Goal: Entertainment & Leisure: Consume media (video, audio)

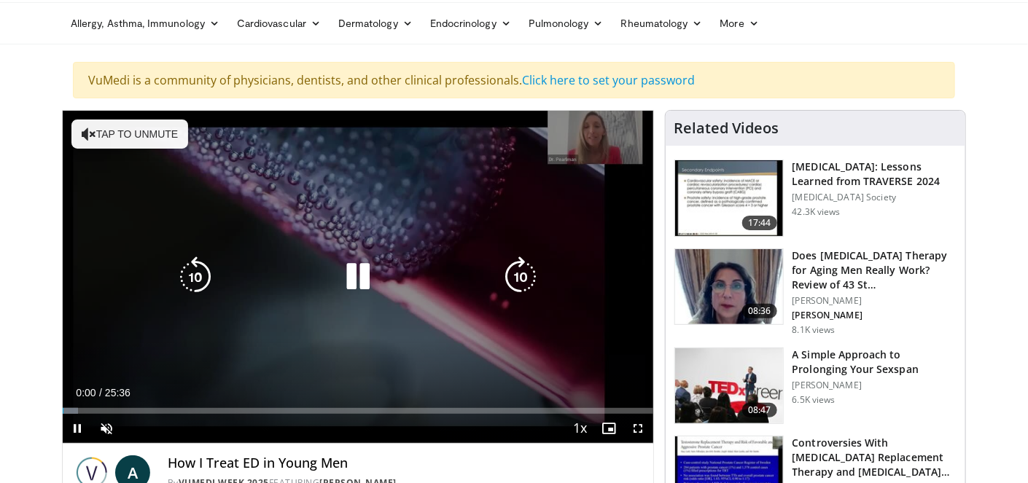
scroll to position [73, 0]
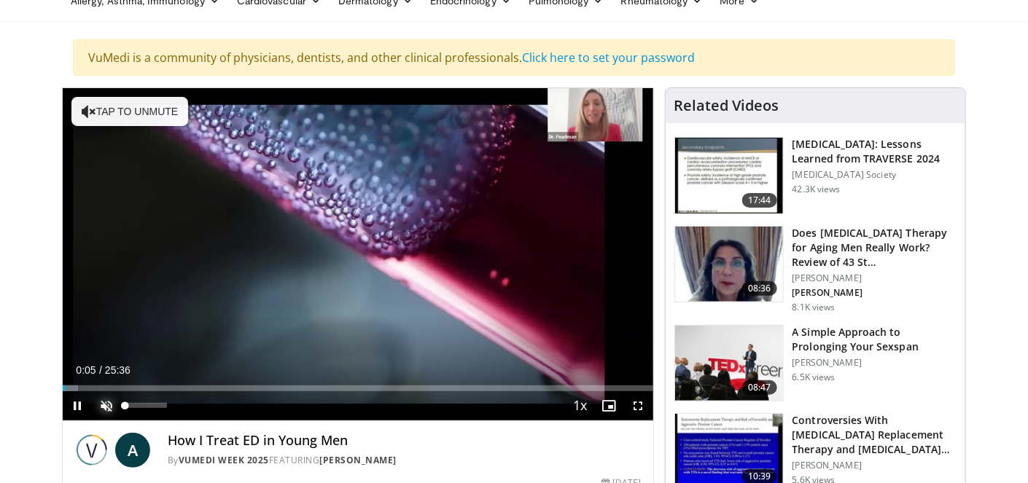
click at [106, 407] on span "Video Player" at bounding box center [106, 405] width 29 height 29
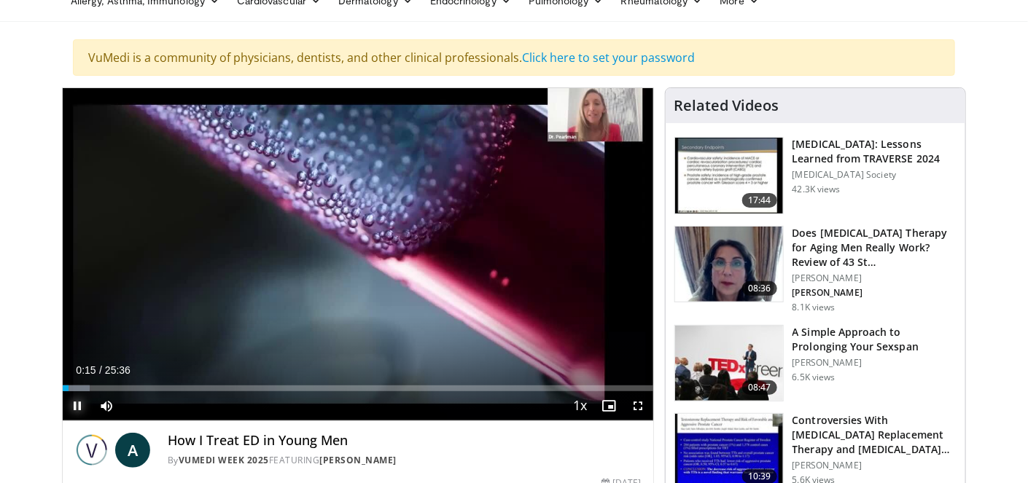
click at [79, 406] on span "Video Player" at bounding box center [77, 405] width 29 height 29
click at [79, 405] on span "Video Player" at bounding box center [77, 405] width 29 height 29
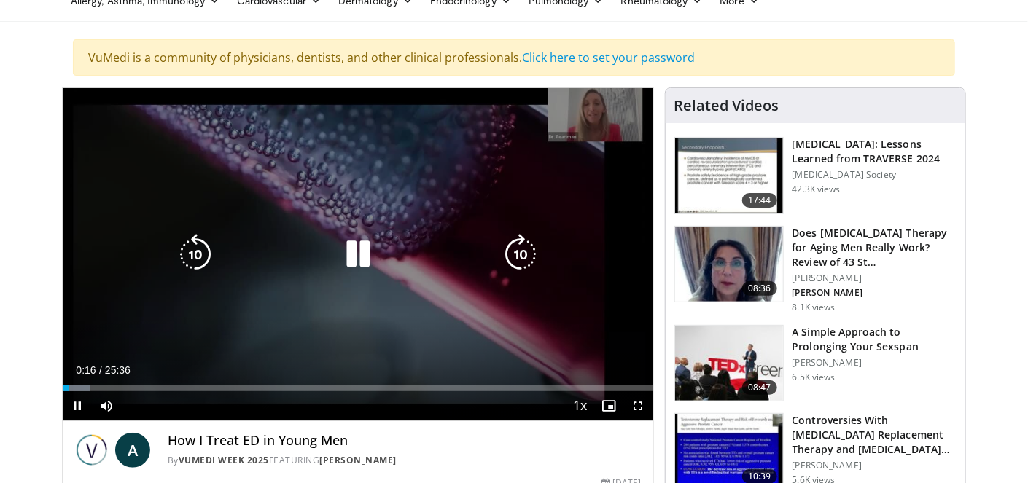
click at [79, 405] on video-js "**********" at bounding box center [358, 254] width 590 height 333
click at [359, 267] on icon "Video Player" at bounding box center [357, 254] width 41 height 41
click at [531, 258] on icon "Video Player" at bounding box center [520, 254] width 41 height 41
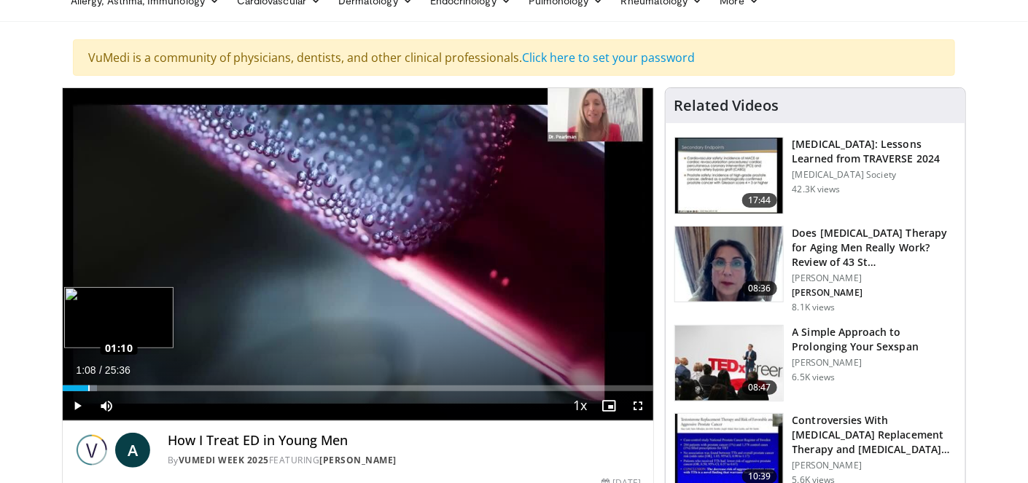
click at [87, 383] on div "Loaded : 5.86% 00:29 01:10" at bounding box center [358, 385] width 590 height 14
click at [86, 381] on div "Loaded : 8.39% 01:02 01:00" at bounding box center [358, 385] width 590 height 14
click at [95, 383] on div "Loaded : 8.39% 01:00 01:23" at bounding box center [358, 385] width 590 height 14
click at [95, 383] on div "Loaded : 8.46% 01:23 01:23" at bounding box center [358, 385] width 590 height 14
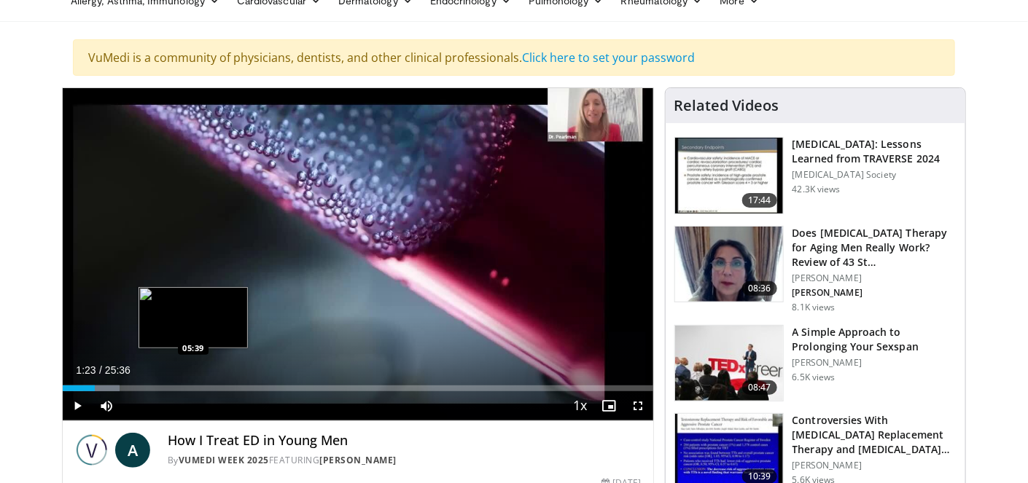
click at [194, 386] on div "Loaded : 9.68% 01:23 05:39" at bounding box center [358, 389] width 590 height 6
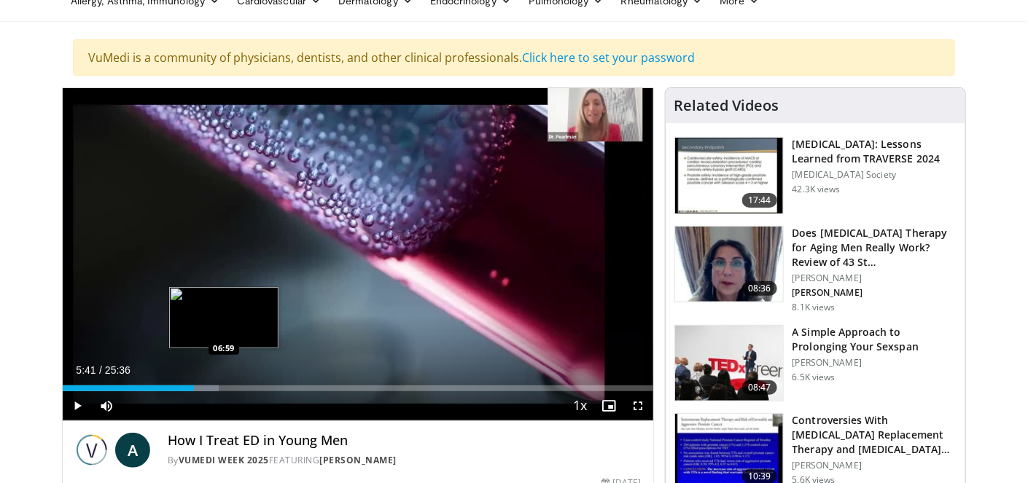
click at [224, 387] on div "Loaded : 26.47% 05:41 06:59" at bounding box center [358, 389] width 590 height 6
click at [224, 387] on div "Loaded : 31.25% 07:01 06:59" at bounding box center [358, 389] width 590 height 6
click at [235, 389] on div "Loaded : 31.64% 07:31 07:31" at bounding box center [358, 389] width 590 height 6
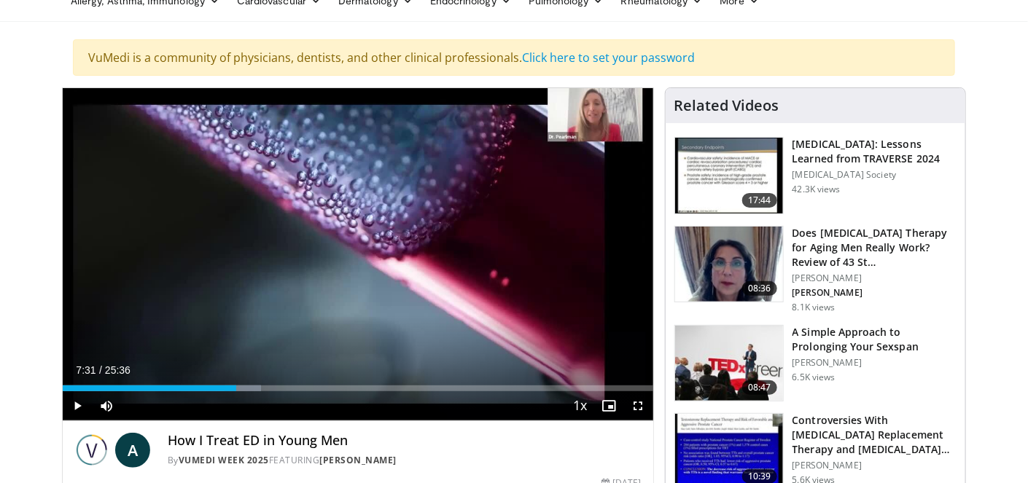
click at [253, 391] on div "Current Time 7:31 / Duration 25:36 Play Skip Backward Skip Forward Mute 0% Load…" at bounding box center [358, 405] width 590 height 29
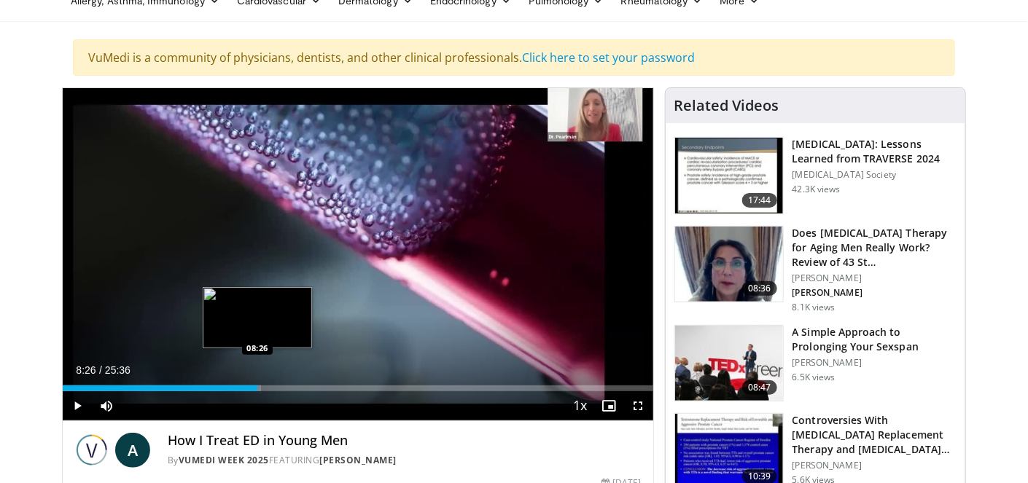
click at [257, 389] on div "Loaded : 33.57% 08:26 08:26" at bounding box center [358, 389] width 590 height 6
click at [257, 389] on div "08:26" at bounding box center [160, 389] width 195 height 6
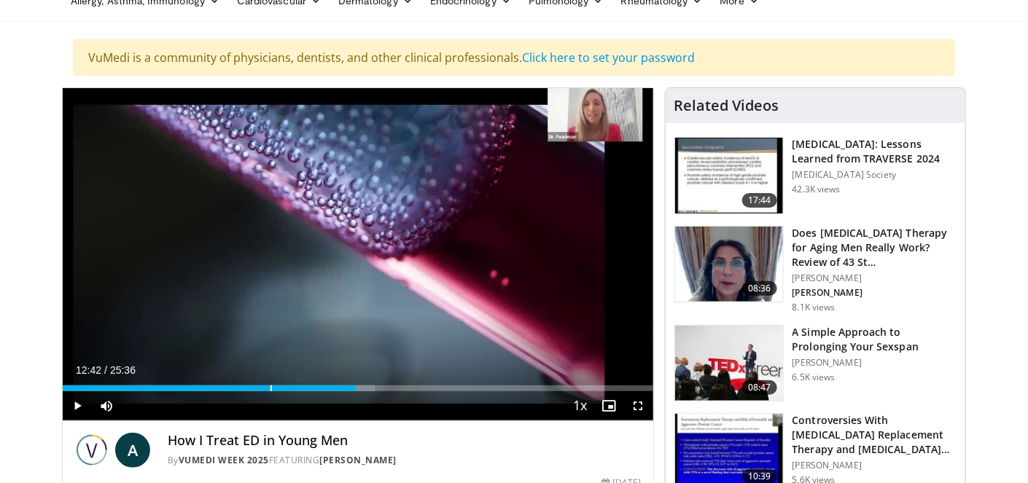
drag, startPoint x: 248, startPoint y: 382, endPoint x: 355, endPoint y: 395, distance: 108.0
click at [355, 395] on div "Current Time 12:42 / Duration 25:36 Play Skip Backward Skip Forward Mute 0% Loa…" at bounding box center [358, 405] width 590 height 29
drag, startPoint x: 354, startPoint y: 389, endPoint x: 387, endPoint y: 402, distance: 35.3
click at [387, 402] on div "Current Time 14:03 / Duration 25:36 Play Skip Backward Skip Forward Mute 0% Loa…" at bounding box center [358, 405] width 590 height 29
drag, startPoint x: 380, startPoint y: 390, endPoint x: 397, endPoint y: 397, distance: 17.3
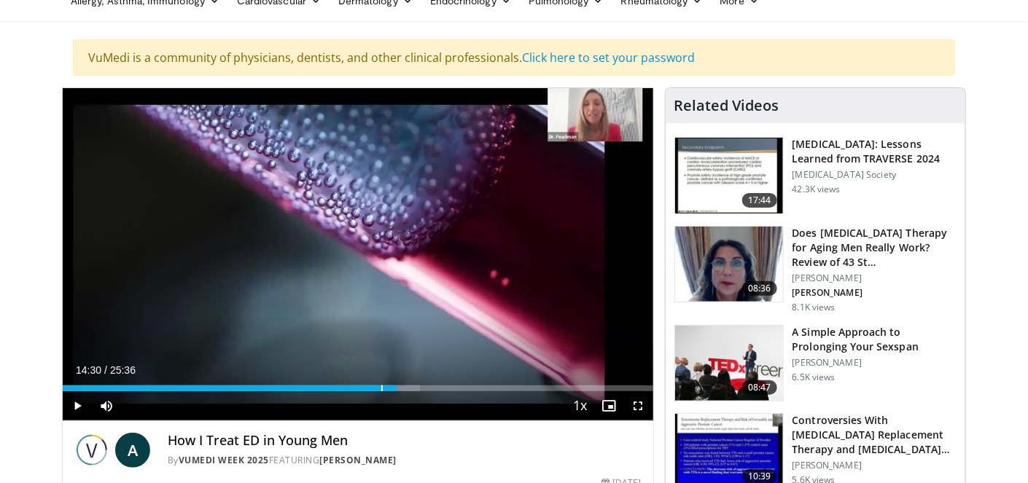
click at [397, 397] on div "Current Time 14:30 / Duration 25:36 Play Skip Backward Skip Forward Mute 0% Loa…" at bounding box center [358, 405] width 590 height 29
click at [396, 394] on div "Current Time 14:30 / Duration 25:36 Play Skip Backward Skip Forward Mute 0% Loa…" at bounding box center [358, 405] width 590 height 29
drag, startPoint x: 394, startPoint y: 389, endPoint x: 409, endPoint y: 394, distance: 15.7
click at [409, 394] on div "Current Time 15:00 / Duration 25:36 Play Skip Backward Skip Forward Mute 0% Loa…" at bounding box center [358, 405] width 590 height 29
drag, startPoint x: 401, startPoint y: 389, endPoint x: 449, endPoint y: 391, distance: 48.2
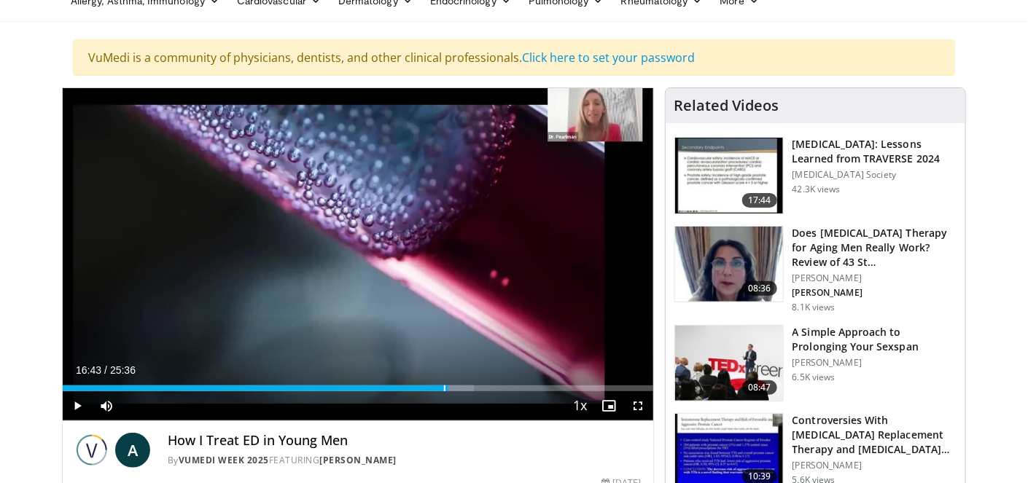
click at [449, 391] on div "Current Time 16:43 / Duration 25:36 Play Skip Backward Skip Forward Mute 0% Loa…" at bounding box center [358, 405] width 590 height 29
drag, startPoint x: 414, startPoint y: 389, endPoint x: 504, endPoint y: 399, distance: 90.3
click at [504, 399] on div "Current Time 19:05 / Duration 25:36 Play Skip Backward Skip Forward Mute 0% Loa…" at bounding box center [358, 405] width 590 height 29
drag, startPoint x: 493, startPoint y: 387, endPoint x: 597, endPoint y: 402, distance: 104.5
click at [597, 408] on div "Current Time 22:26 / Duration 25:36 Play Skip Backward Skip Forward Mute 0% Loa…" at bounding box center [358, 405] width 590 height 29
